Goal: Find specific page/section: Find specific page/section

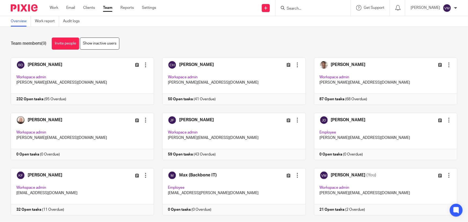
click at [302, 8] on input "Search" at bounding box center [310, 8] width 48 height 5
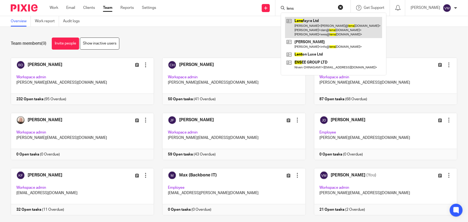
type input "lens"
click at [331, 24] on link at bounding box center [333, 27] width 97 height 21
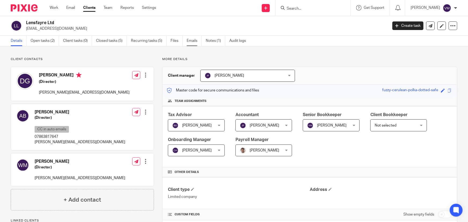
click at [194, 43] on link "Emails" at bounding box center [194, 41] width 15 height 10
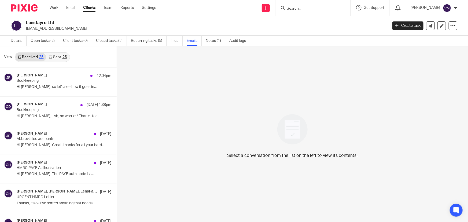
click at [55, 58] on link "Sent 25" at bounding box center [57, 57] width 23 height 9
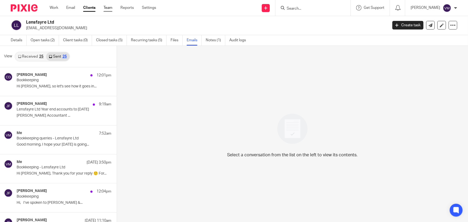
click at [112, 7] on link "Team" at bounding box center [107, 7] width 9 height 5
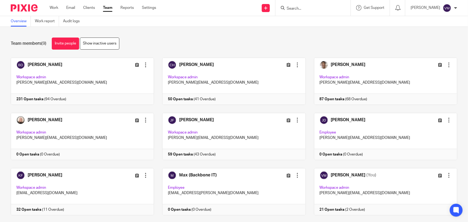
click at [321, 10] on input "Search" at bounding box center [310, 8] width 48 height 5
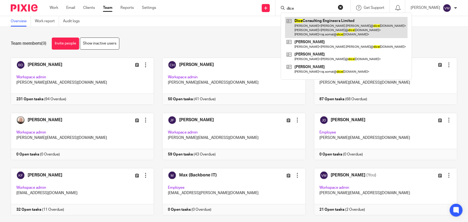
type input "dice"
click at [323, 21] on link at bounding box center [346, 27] width 122 height 21
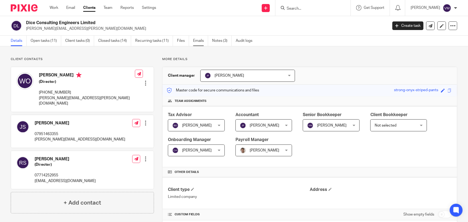
click at [193, 39] on link "Emails" at bounding box center [200, 41] width 15 height 10
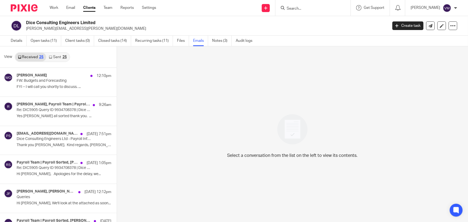
click at [56, 57] on link "Sent 25" at bounding box center [57, 57] width 23 height 9
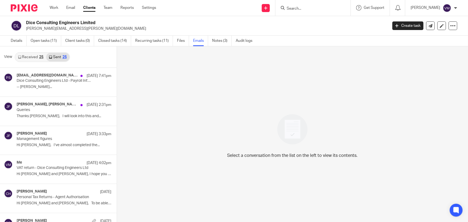
scroll to position [1, 0]
click at [31, 55] on link "Received 25" at bounding box center [30, 56] width 31 height 9
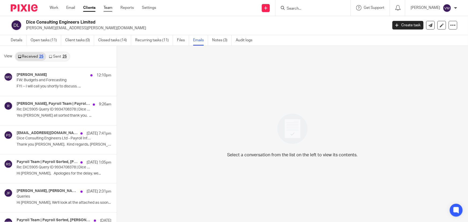
click at [110, 9] on link "Team" at bounding box center [107, 7] width 9 height 5
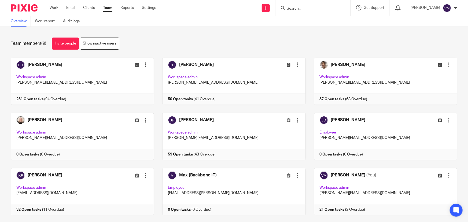
click at [300, 5] on form at bounding box center [314, 8] width 57 height 7
click at [302, 7] on input "Search" at bounding box center [310, 8] width 48 height 5
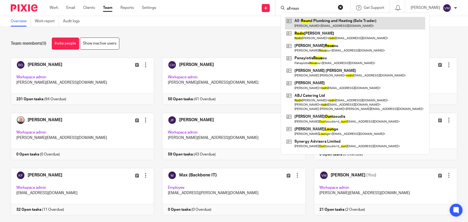
type input "all roun"
click at [337, 23] on link at bounding box center [355, 23] width 140 height 12
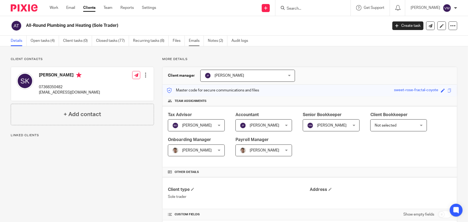
click at [200, 40] on link "Emails" at bounding box center [196, 41] width 15 height 10
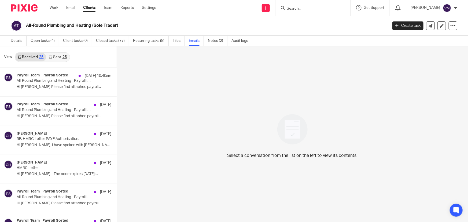
click at [57, 58] on link "Sent 25" at bounding box center [57, 57] width 23 height 9
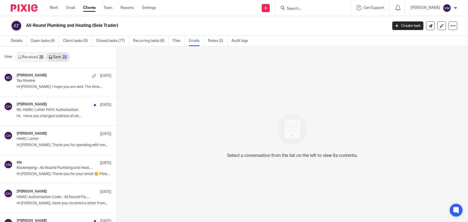
scroll to position [1, 0]
click at [110, 6] on link "Team" at bounding box center [107, 7] width 9 height 5
